Goal: Complete application form

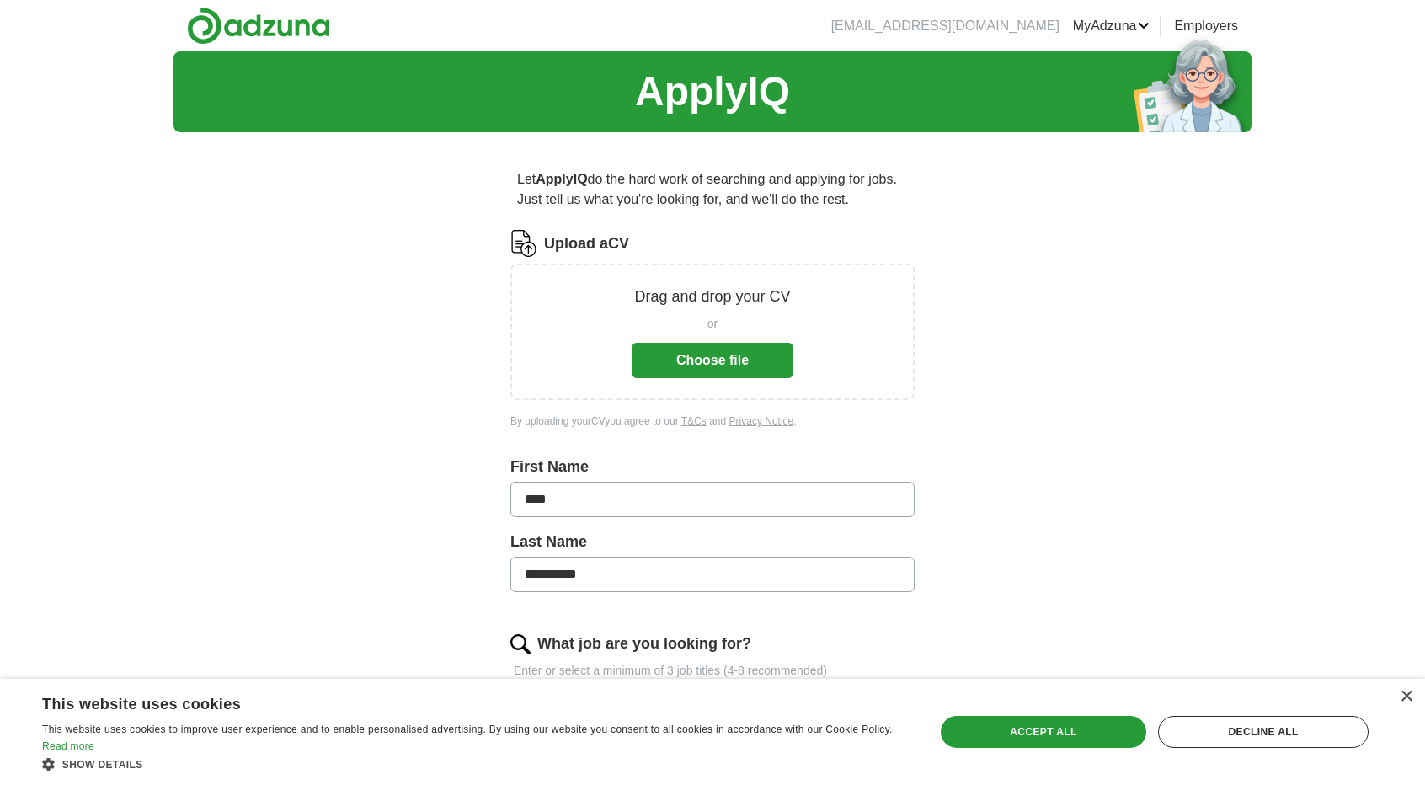
click at [749, 355] on button "Choose file" at bounding box center [713, 360] width 162 height 35
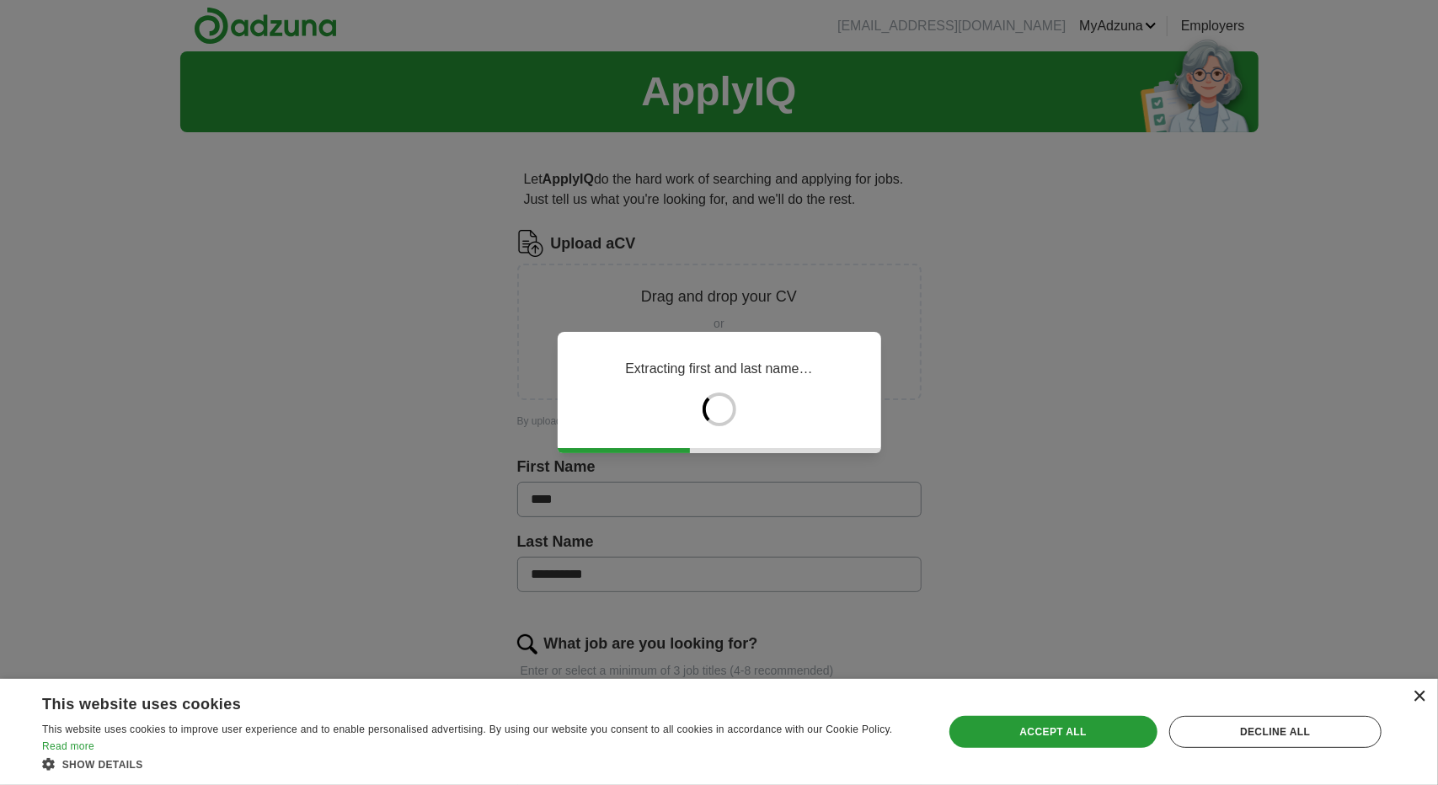
click at [1419, 695] on div "×" at bounding box center [1419, 697] width 13 height 13
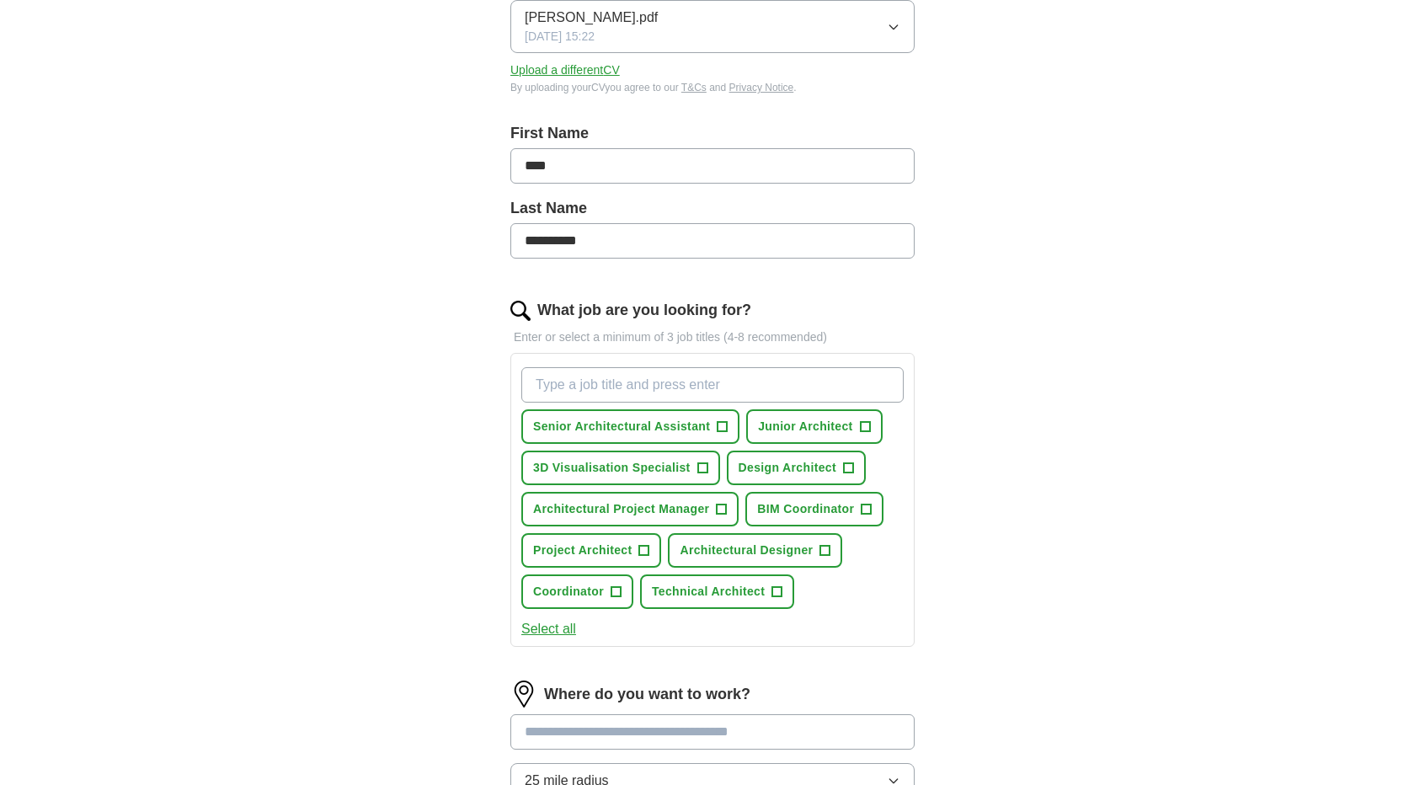
scroll to position [271, 0]
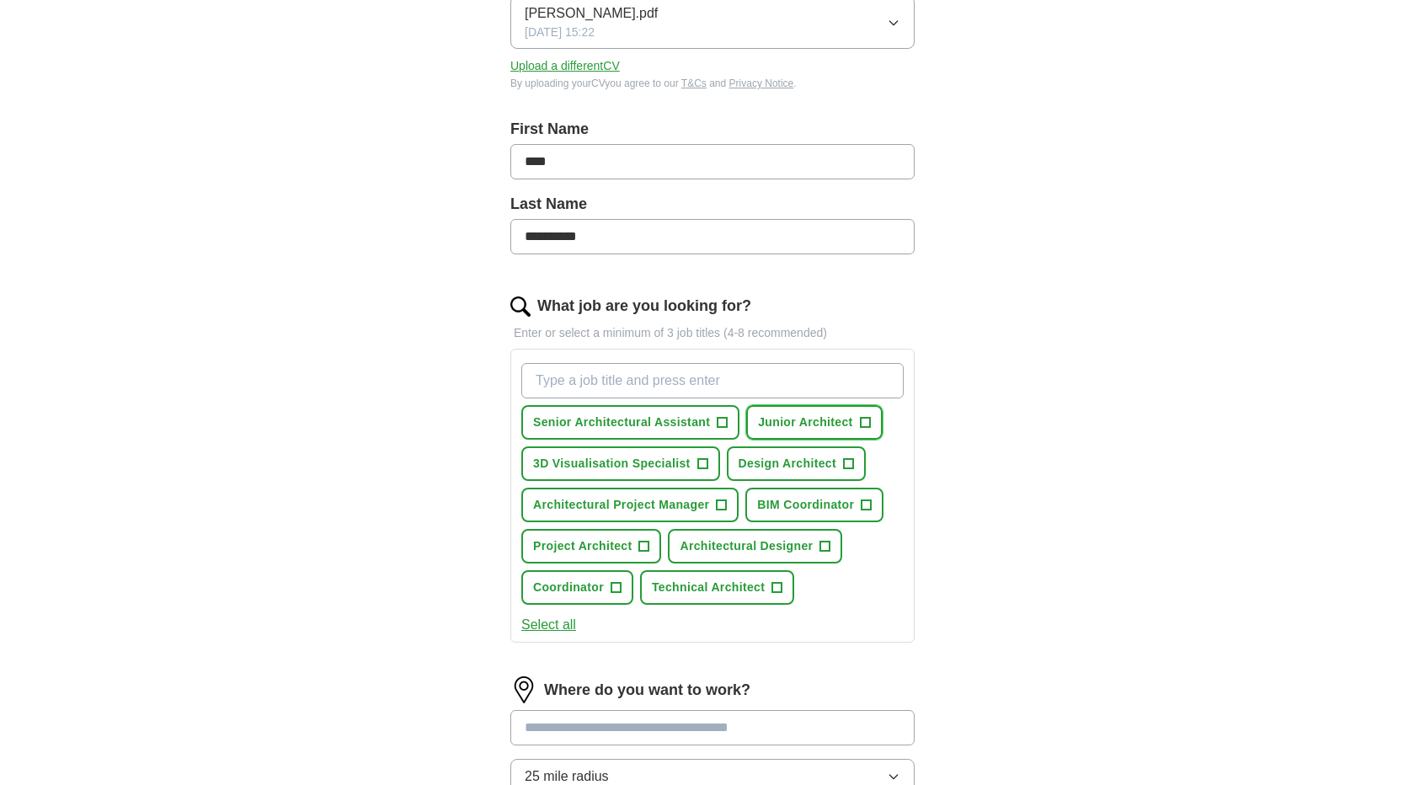
click at [863, 422] on span "+" at bounding box center [865, 422] width 10 height 13
click at [827, 545] on span "+" at bounding box center [825, 546] width 10 height 13
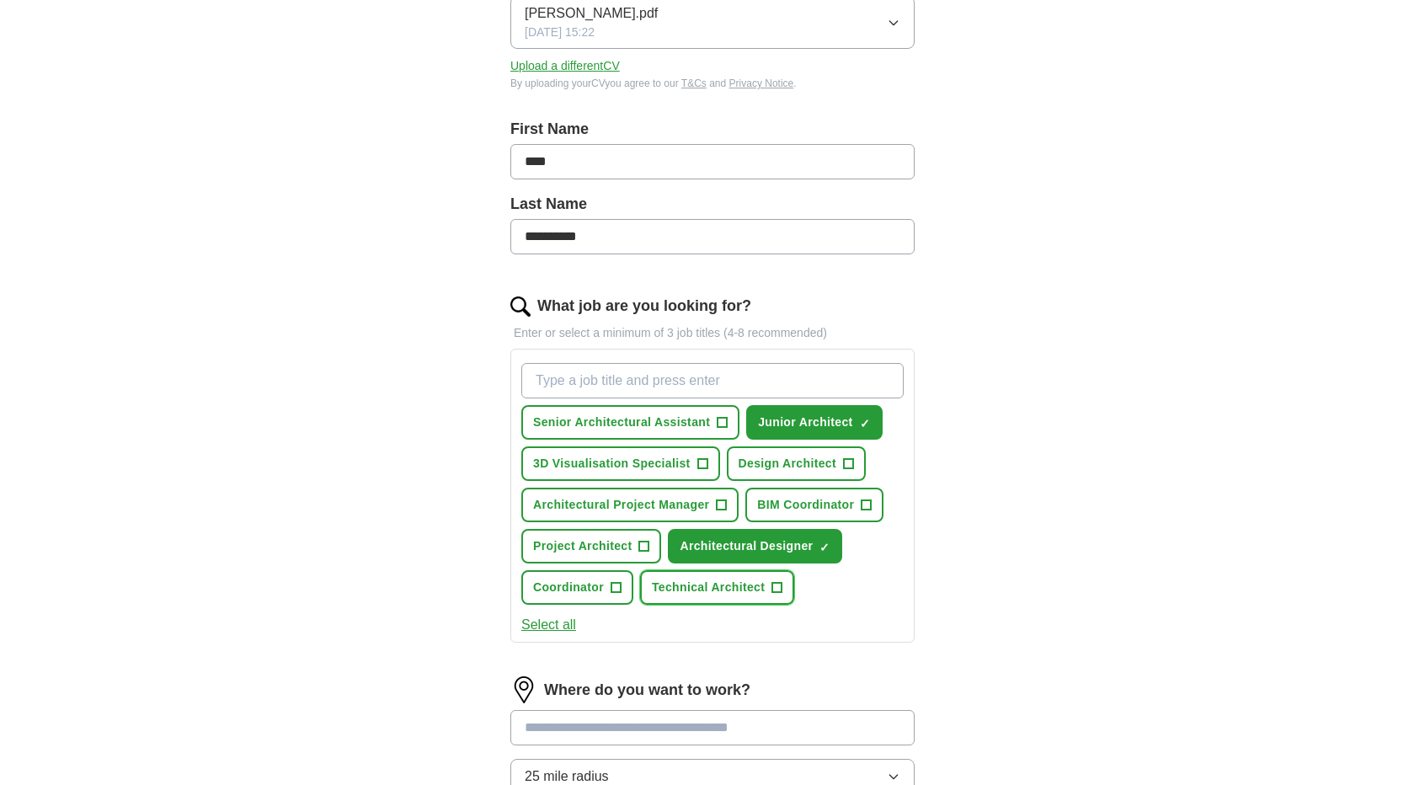
click at [772, 588] on span "+" at bounding box center [777, 587] width 10 height 13
click at [874, 498] on button "BIM Coordinator +" at bounding box center [814, 505] width 138 height 35
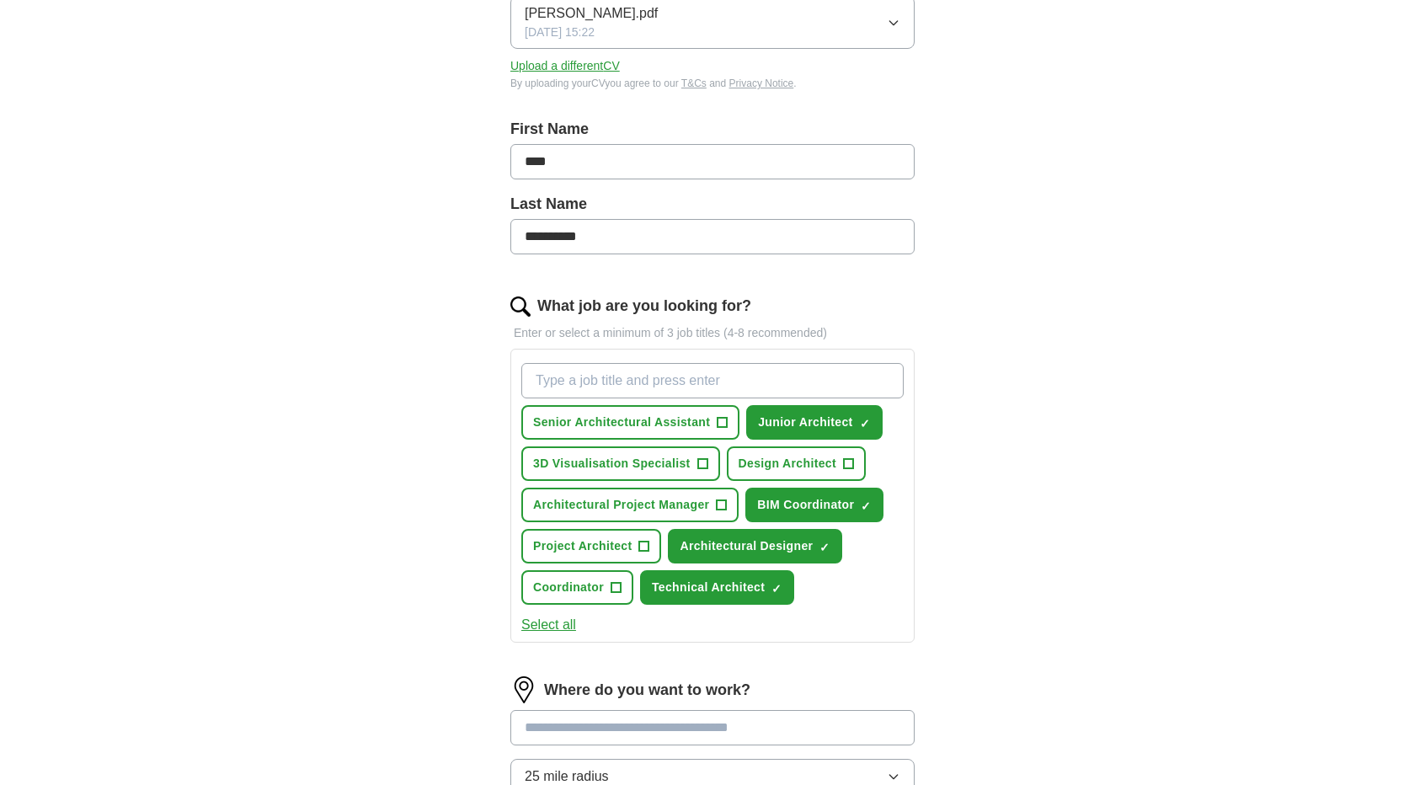
click at [563, 624] on button "Select all" at bounding box center [548, 625] width 55 height 20
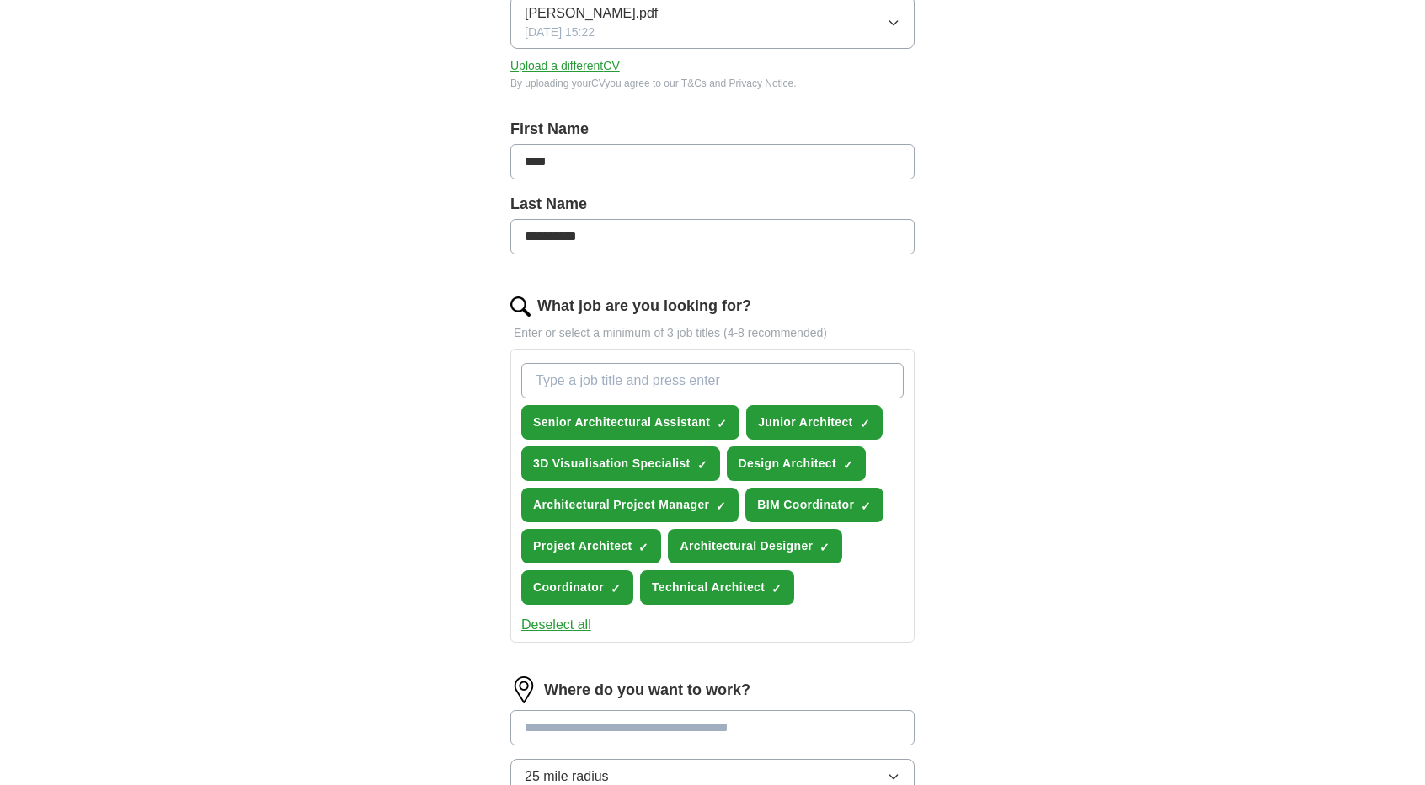
click at [563, 624] on button "Deselect all" at bounding box center [556, 625] width 70 height 20
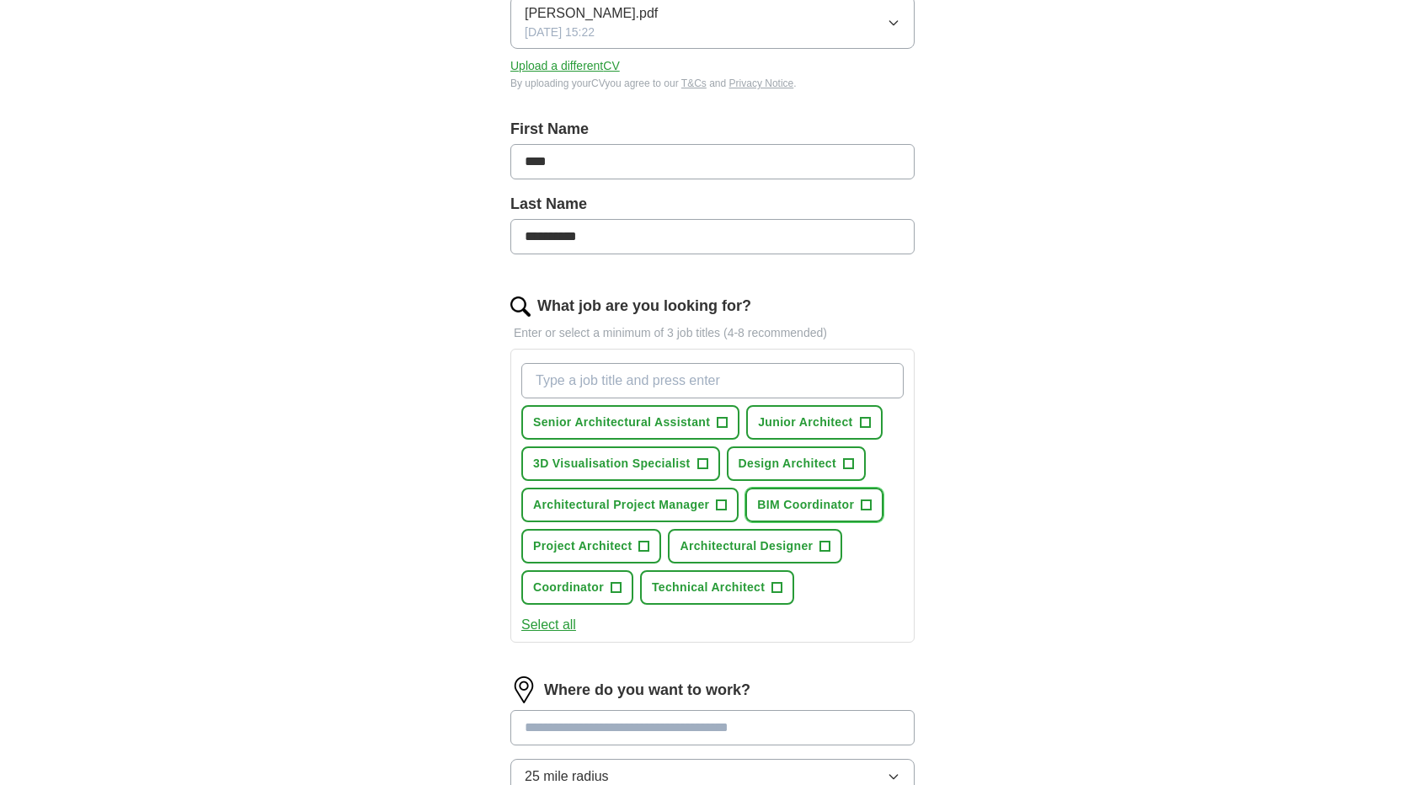
click at [863, 499] on span "+" at bounding box center [867, 505] width 10 height 13
click at [849, 462] on span "+" at bounding box center [848, 463] width 10 height 13
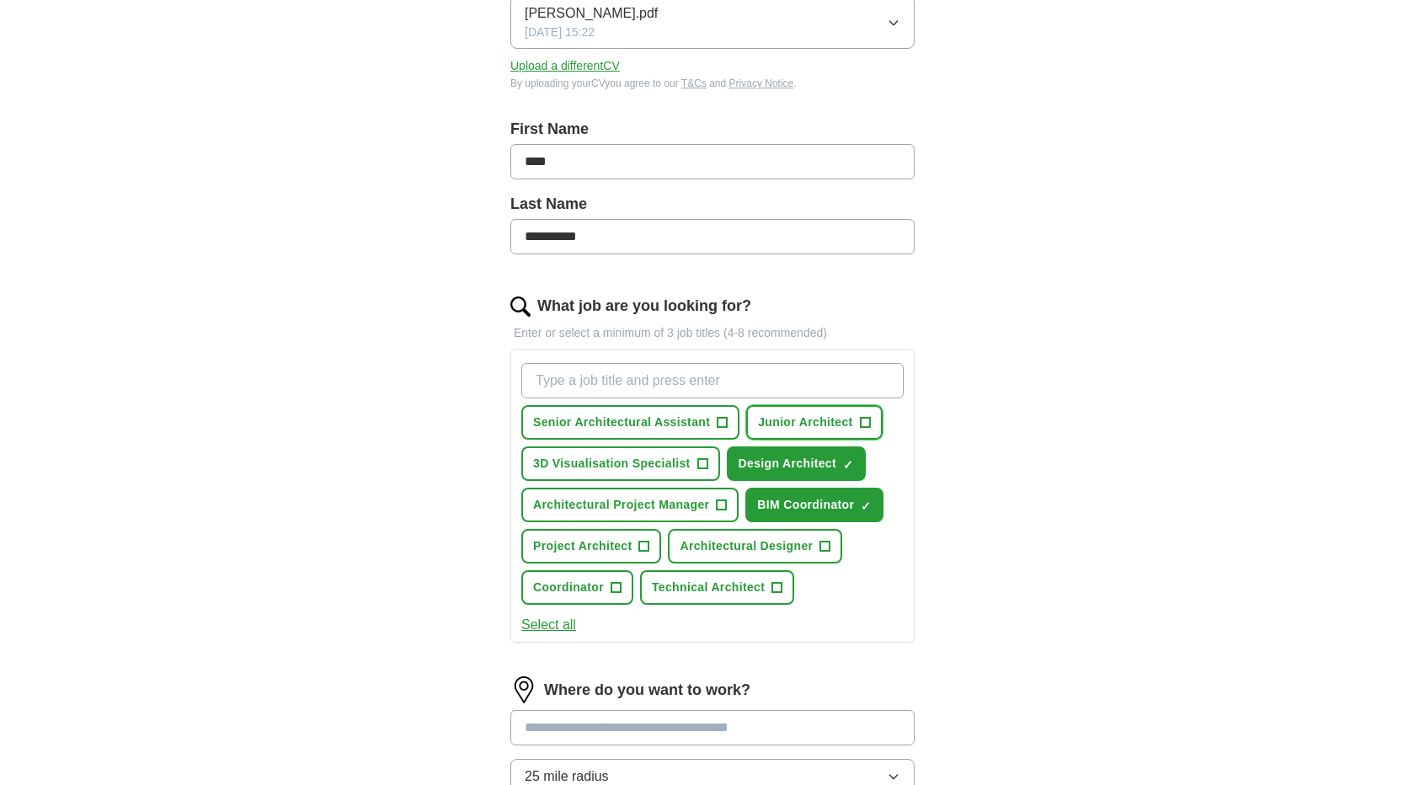
click at [847, 429] on button "Junior Architect +" at bounding box center [814, 422] width 136 height 35
click at [828, 550] on span "+" at bounding box center [825, 546] width 10 height 13
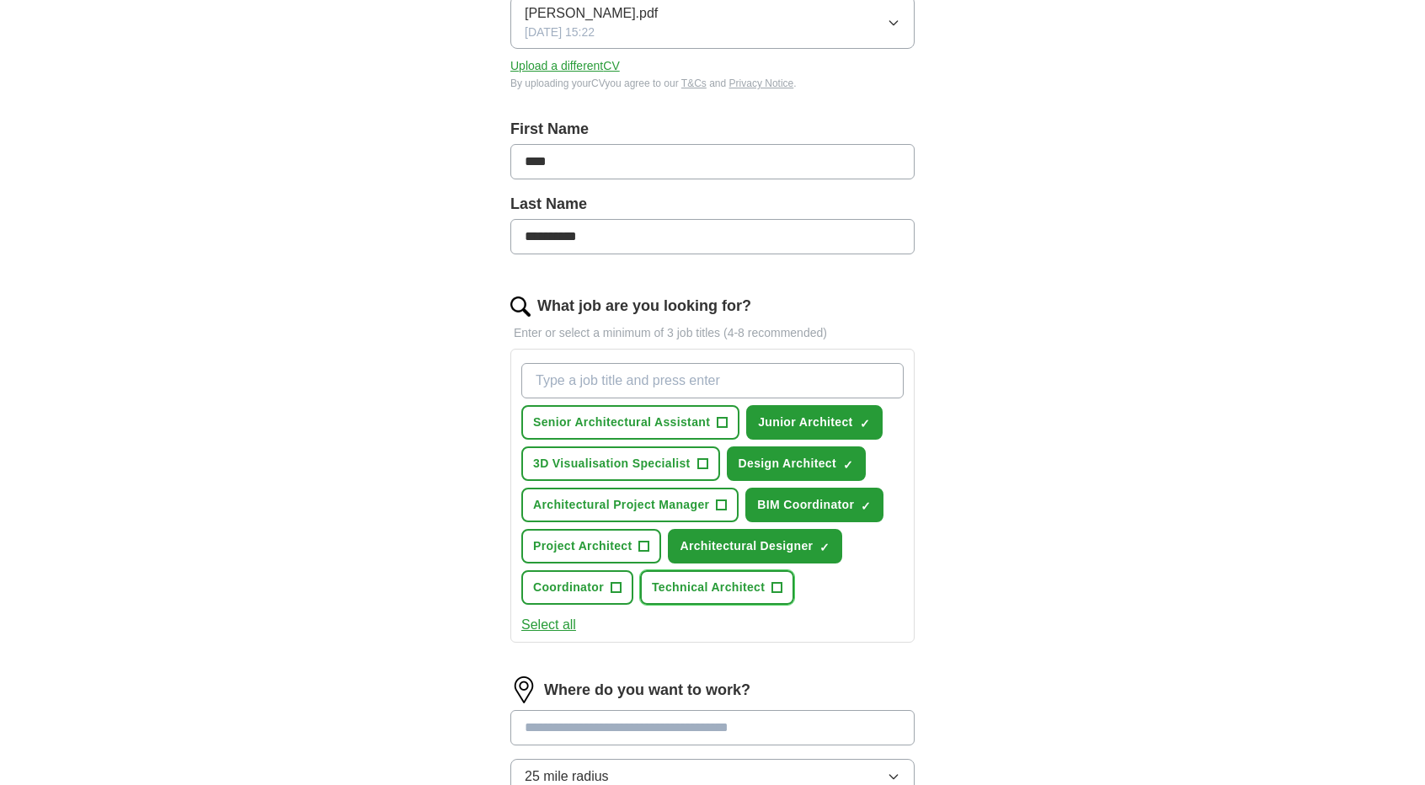
click at [775, 582] on span "+" at bounding box center [777, 587] width 10 height 13
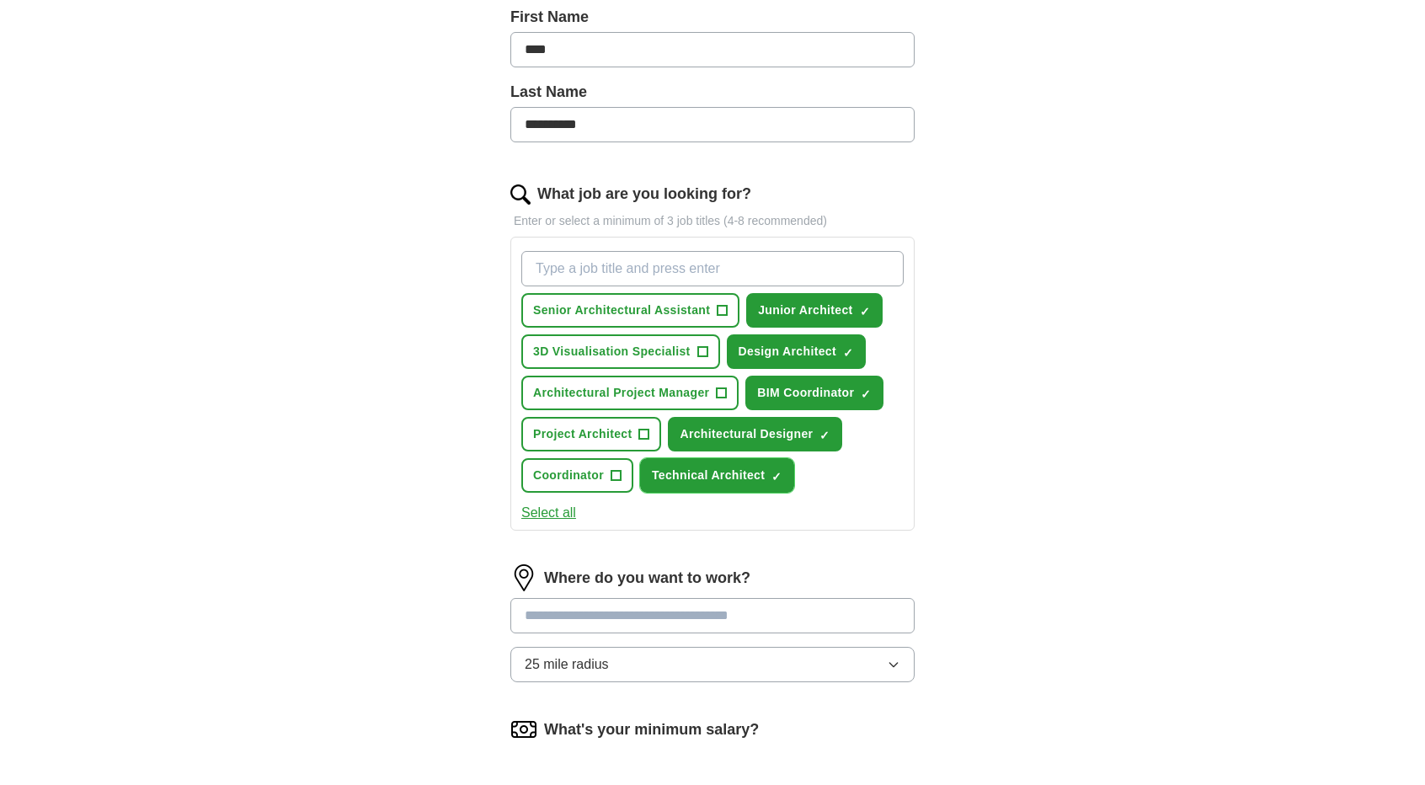
scroll to position [393, 0]
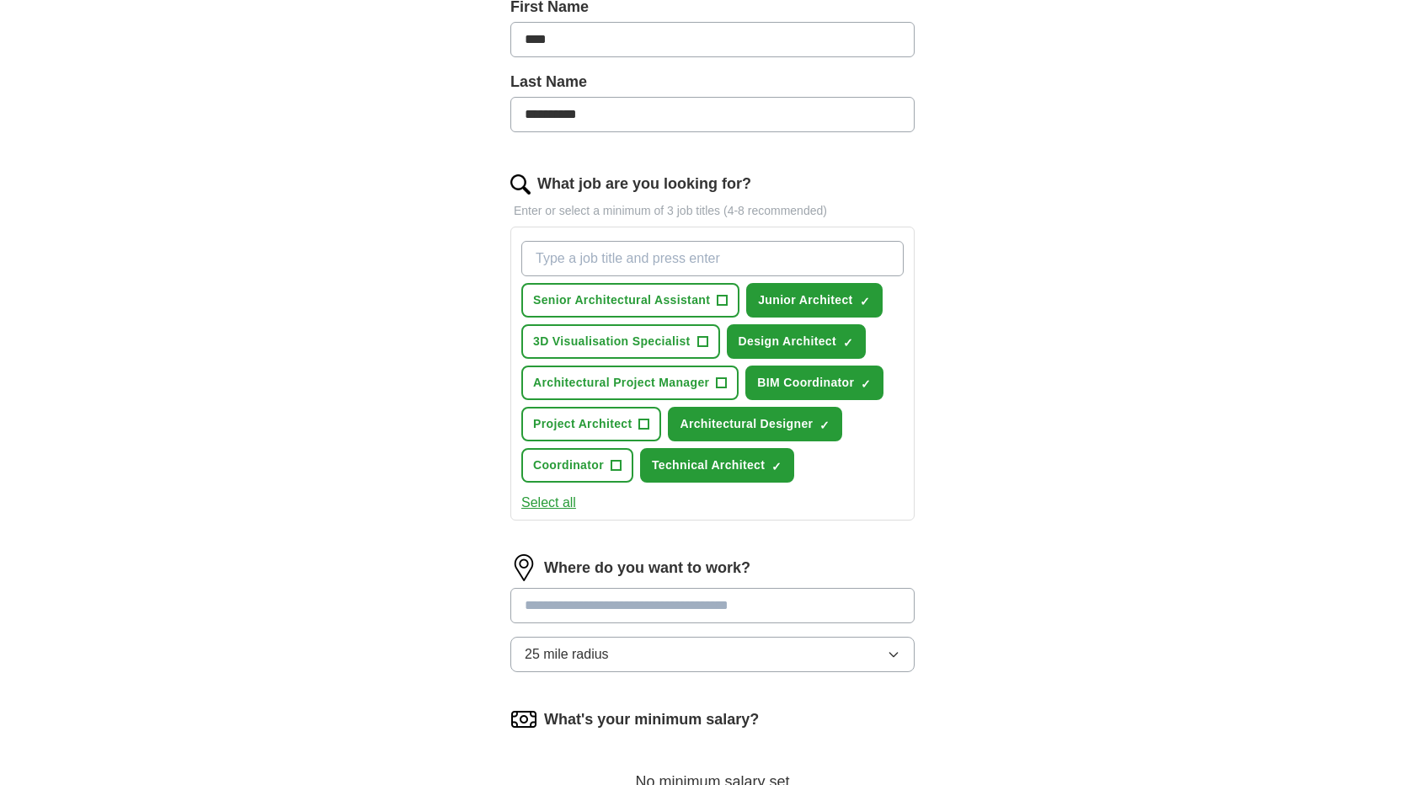
click at [773, 601] on input at bounding box center [712, 605] width 404 height 35
type input "**********"
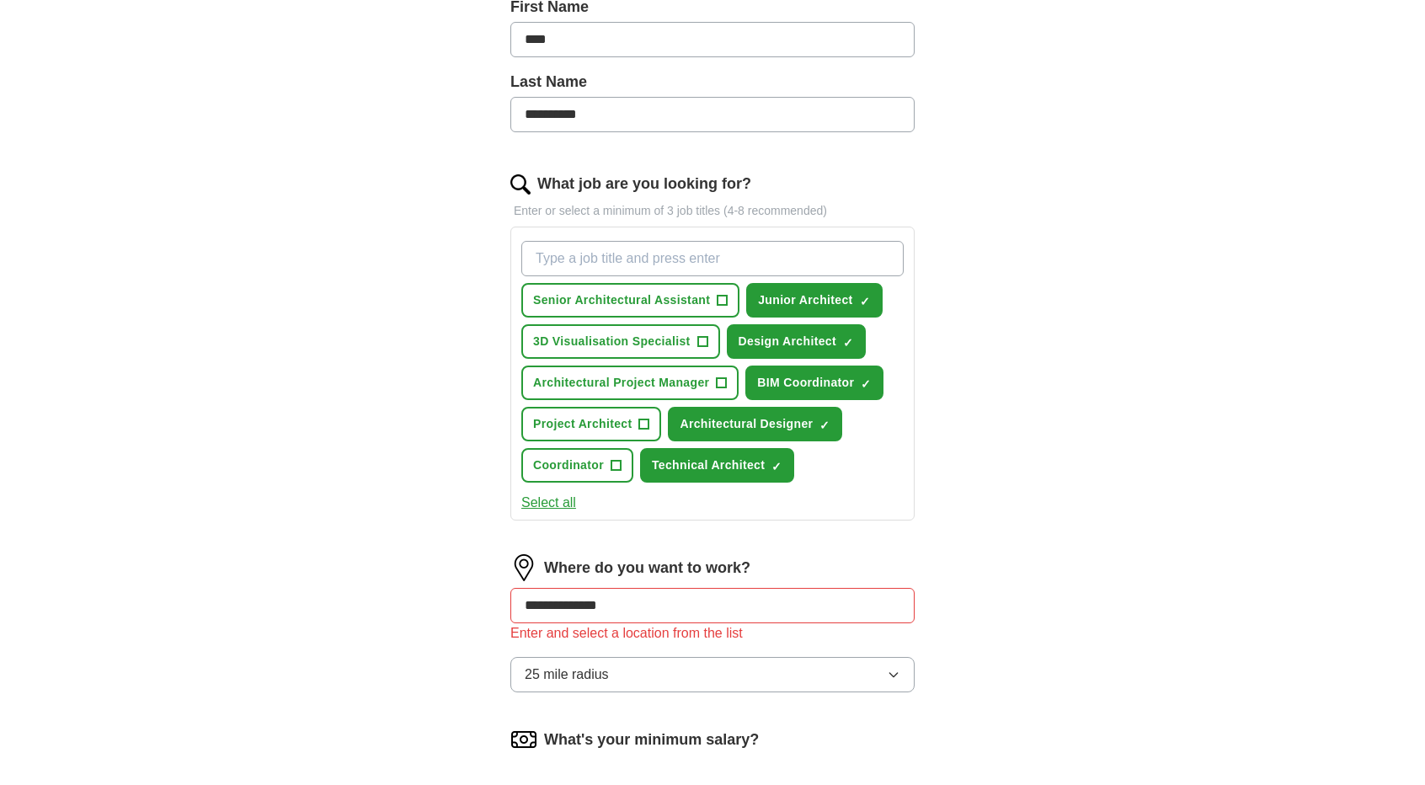
click at [660, 646] on div "**********" at bounding box center [712, 630] width 404 height 152
